Goal: Task Accomplishment & Management: Complete application form

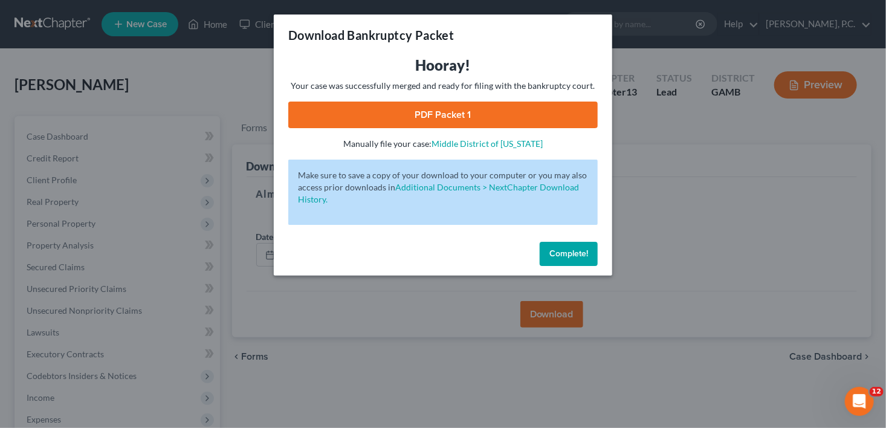
click at [561, 253] on span "Complete!" at bounding box center [568, 253] width 39 height 10
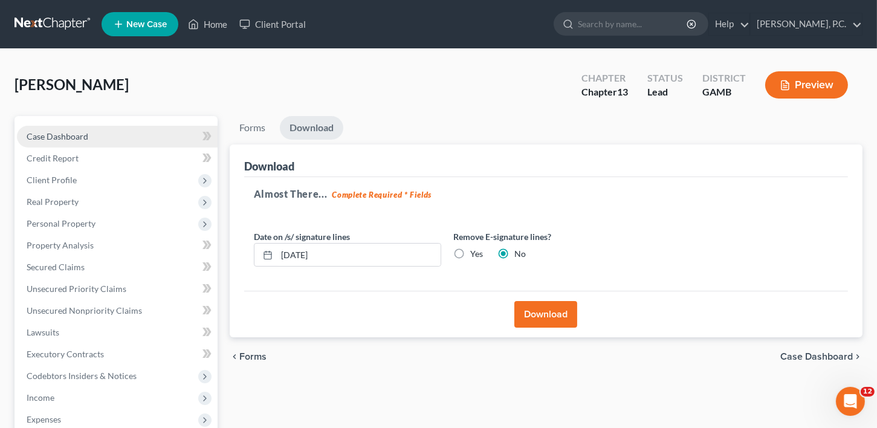
click at [42, 132] on span "Case Dashboard" at bounding box center [58, 136] width 62 height 10
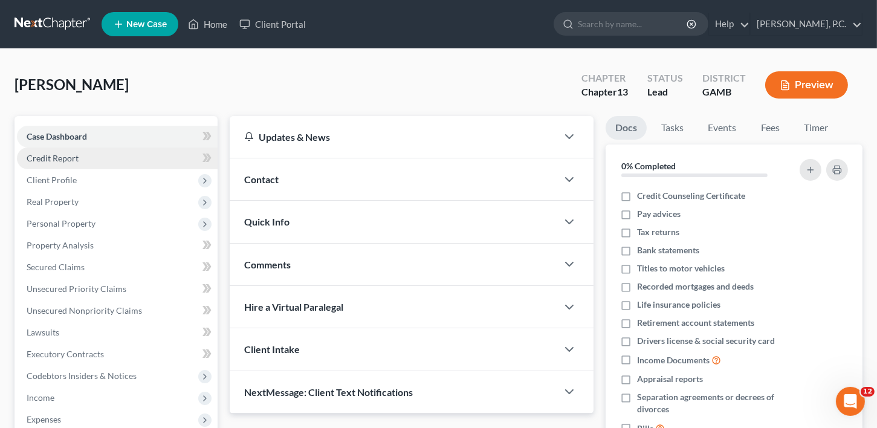
click at [54, 154] on span "Credit Report" at bounding box center [53, 158] width 52 height 10
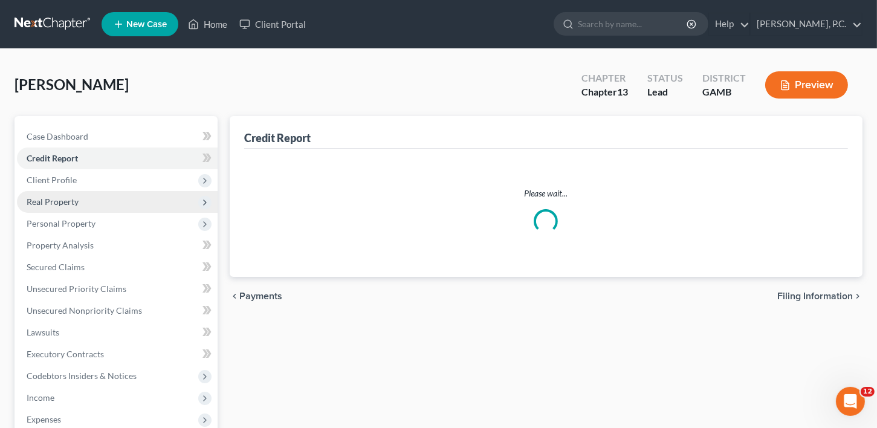
drag, startPoint x: 48, startPoint y: 177, endPoint x: 52, endPoint y: 210, distance: 33.4
click at [48, 179] on span "Client Profile" at bounding box center [52, 180] width 50 height 10
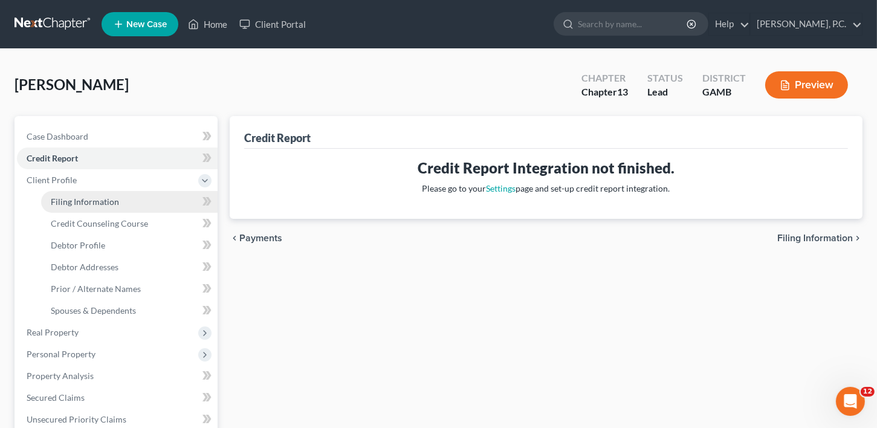
click at [60, 204] on span "Filing Information" at bounding box center [85, 201] width 68 height 10
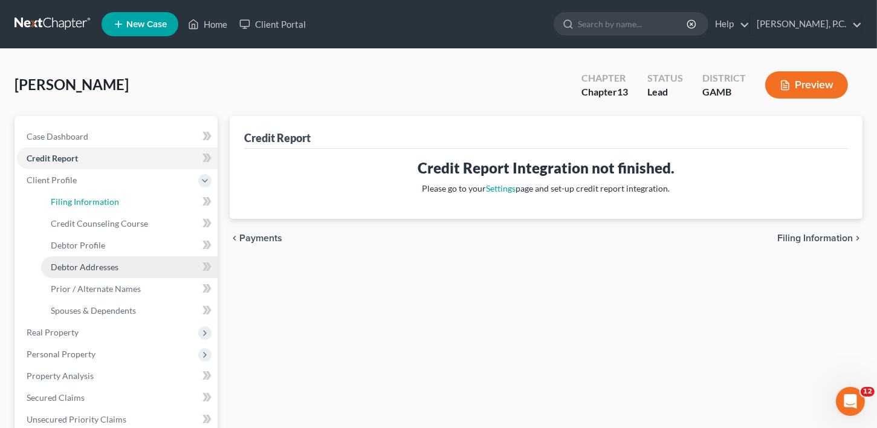
select select "1"
select select "0"
select select "3"
select select "18"
select select "0"
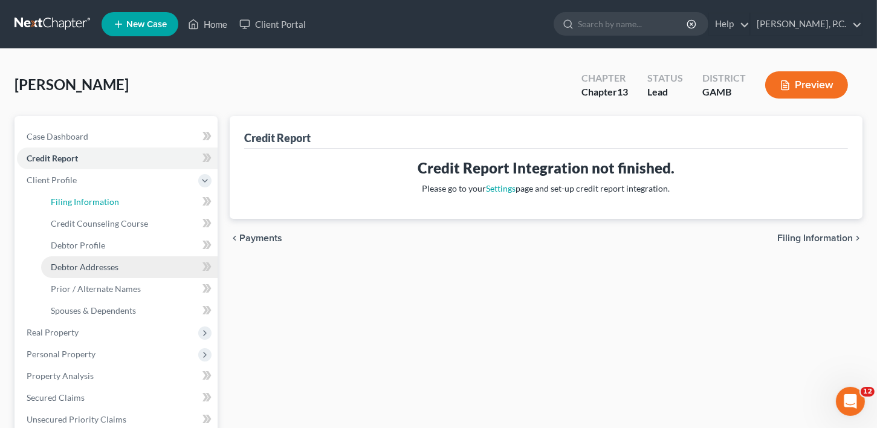
select select "10"
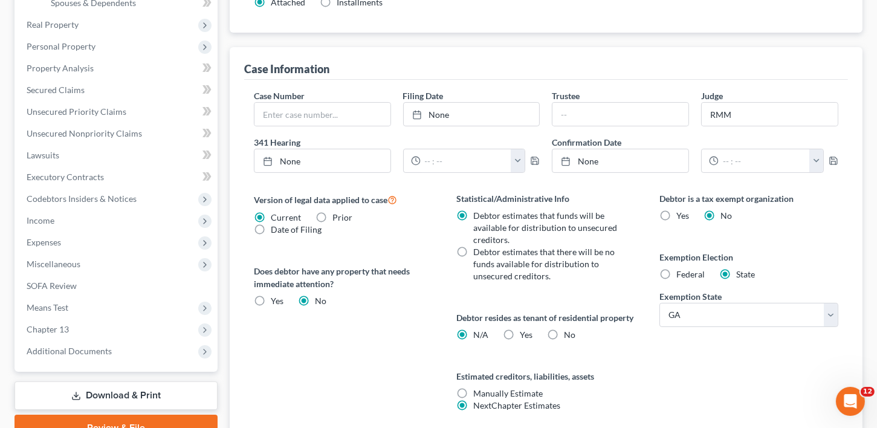
scroll to position [416, 0]
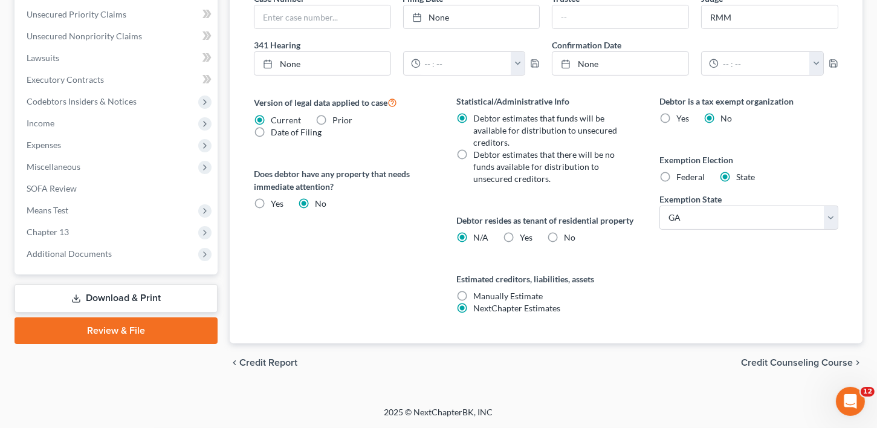
click at [803, 360] on span "Credit Counseling Course" at bounding box center [797, 363] width 112 height 10
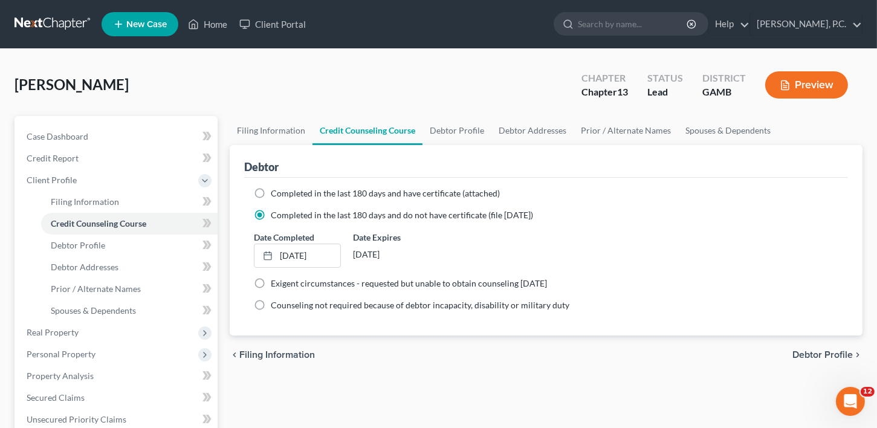
click at [817, 350] on span "Debtor Profile" at bounding box center [822, 355] width 60 height 10
select select "0"
select select "1"
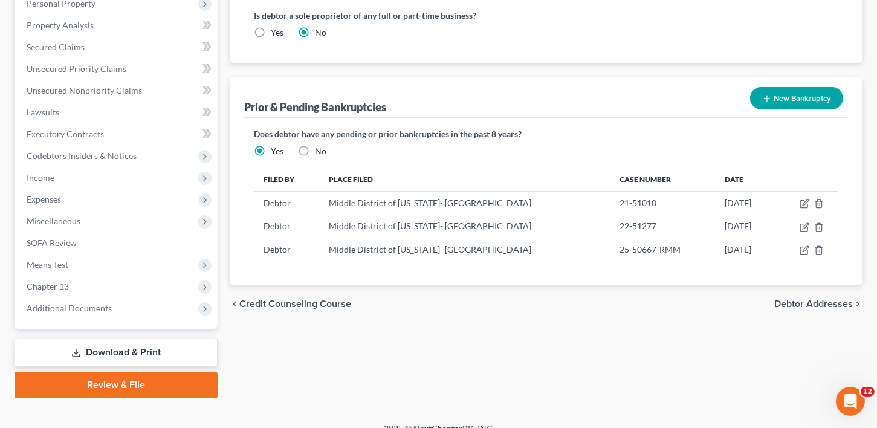
scroll to position [365, 0]
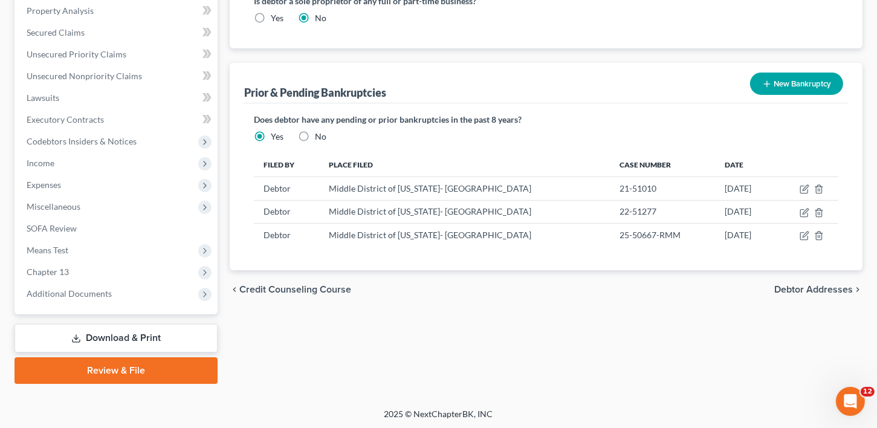
click at [800, 278] on div "chevron_left Credit Counseling Course Debtor Addresses chevron_right" at bounding box center [546, 289] width 633 height 39
click at [800, 285] on span "Debtor Addresses" at bounding box center [813, 290] width 79 height 10
